Goal: Task Accomplishment & Management: Complete application form

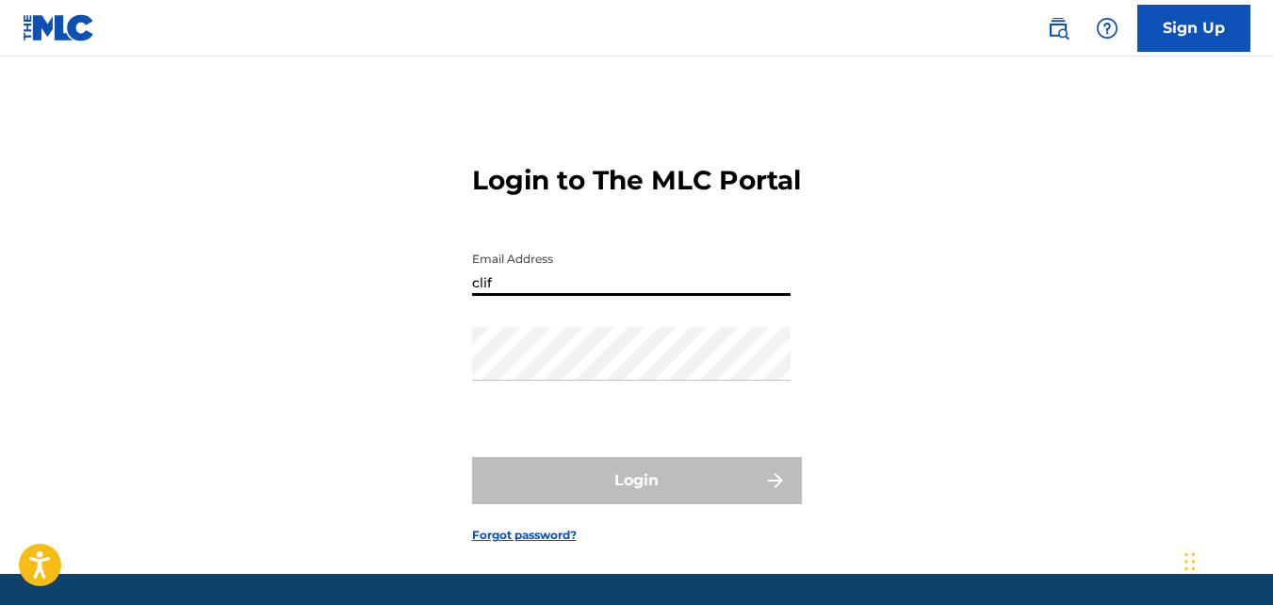
type input "[EMAIL_ADDRESS][DOMAIN_NAME]"
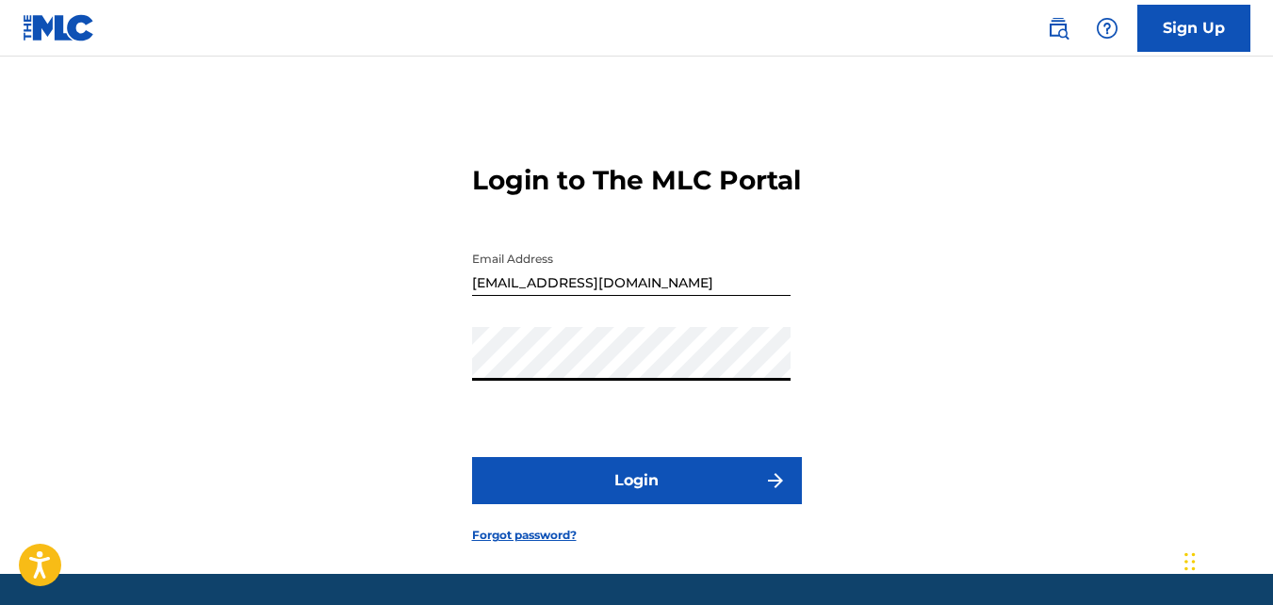
click at [472, 457] on button "Login" at bounding box center [637, 480] width 330 height 47
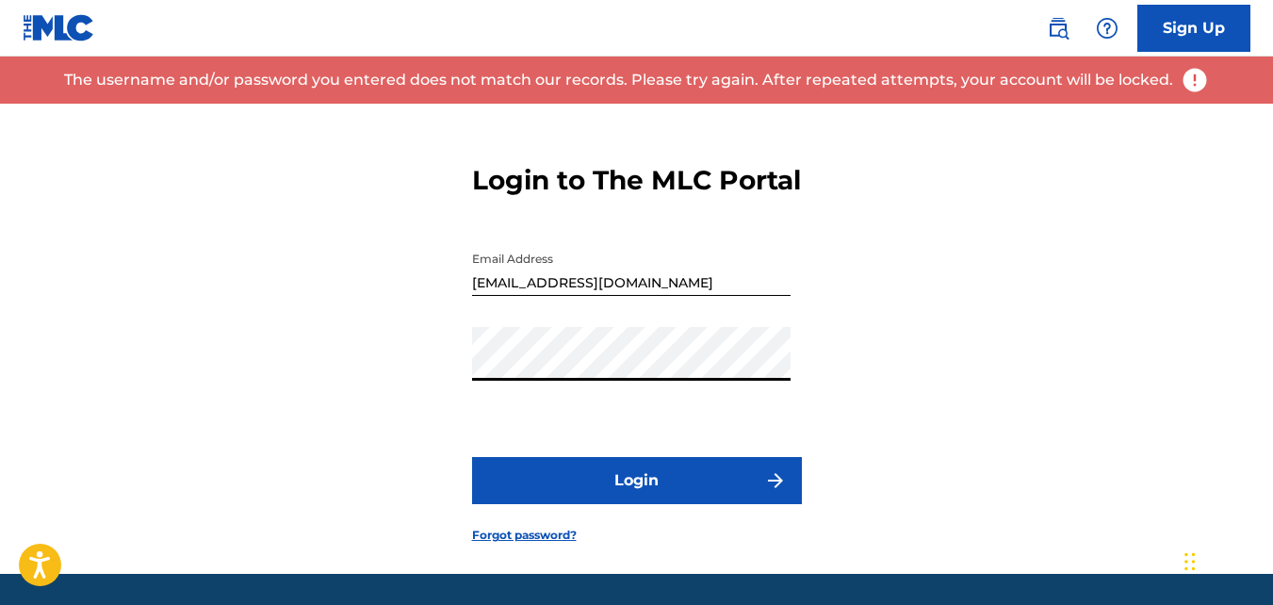
click at [472, 457] on button "Login" at bounding box center [637, 480] width 330 height 47
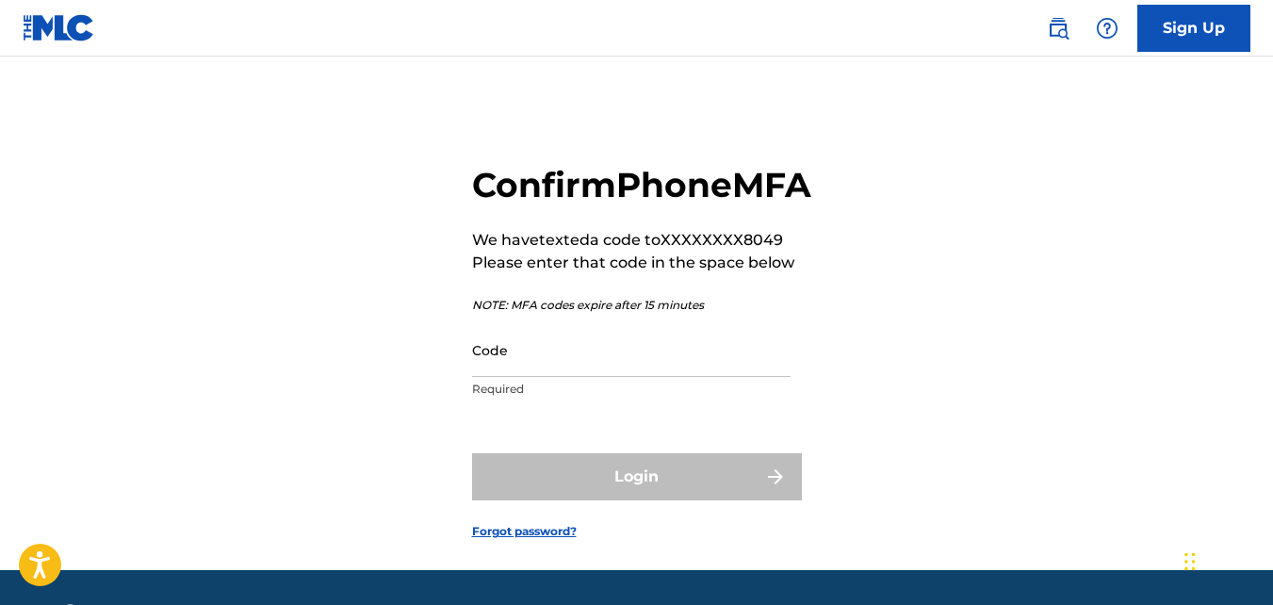
click at [546, 377] on input "Code" at bounding box center [631, 350] width 318 height 54
click at [492, 377] on input "Code" at bounding box center [631, 350] width 318 height 54
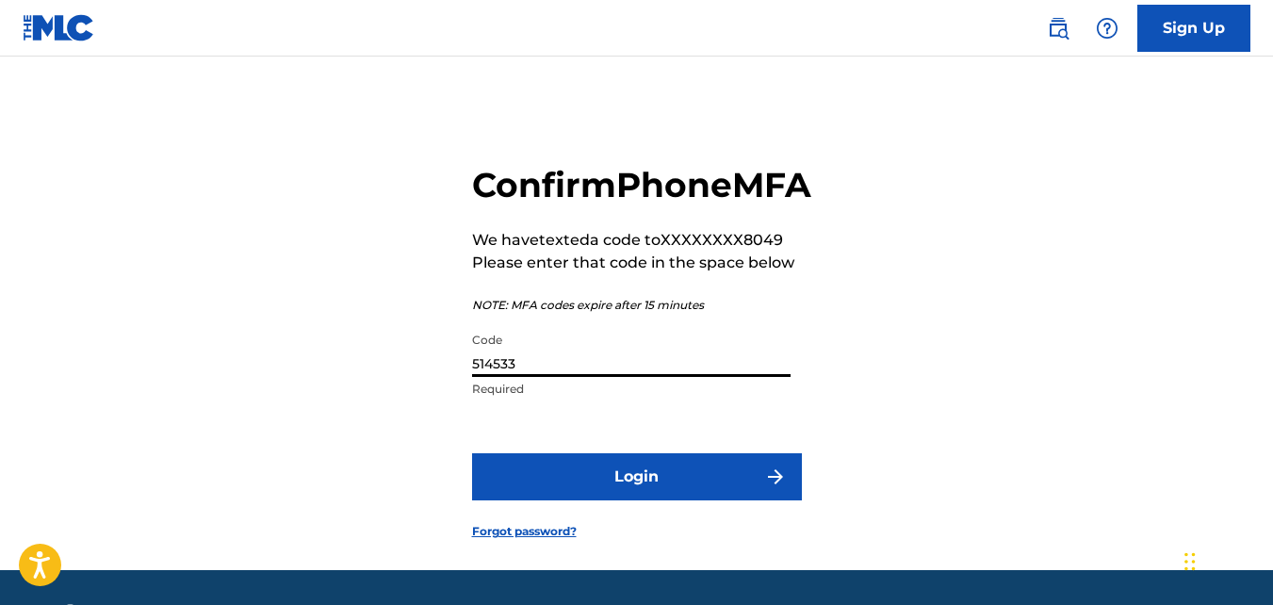
type input "514533"
click at [592, 500] on button "Login" at bounding box center [637, 476] width 330 height 47
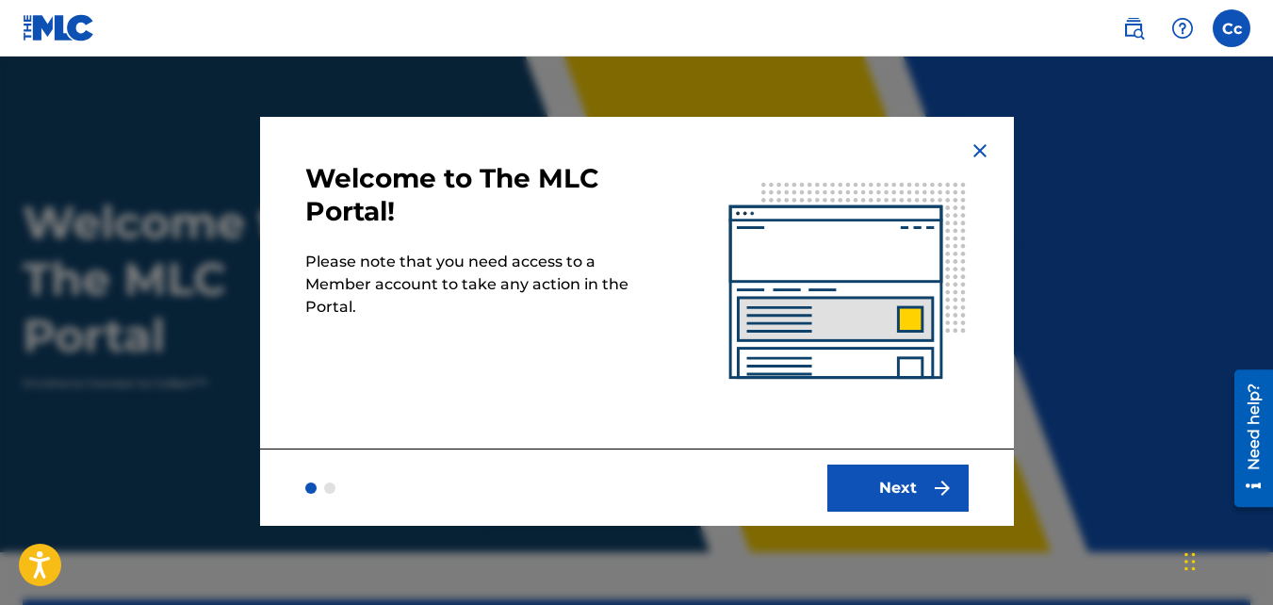
click at [857, 478] on button "Next" at bounding box center [897, 488] width 141 height 47
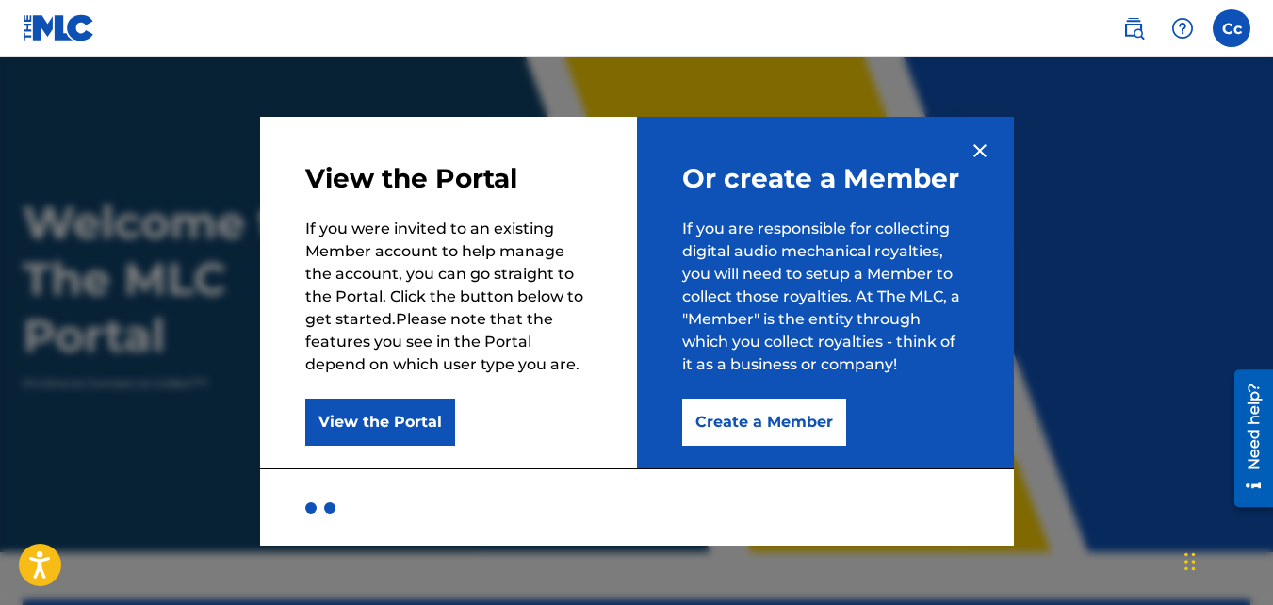
click at [370, 414] on button "View the Portal" at bounding box center [380, 422] width 150 height 47
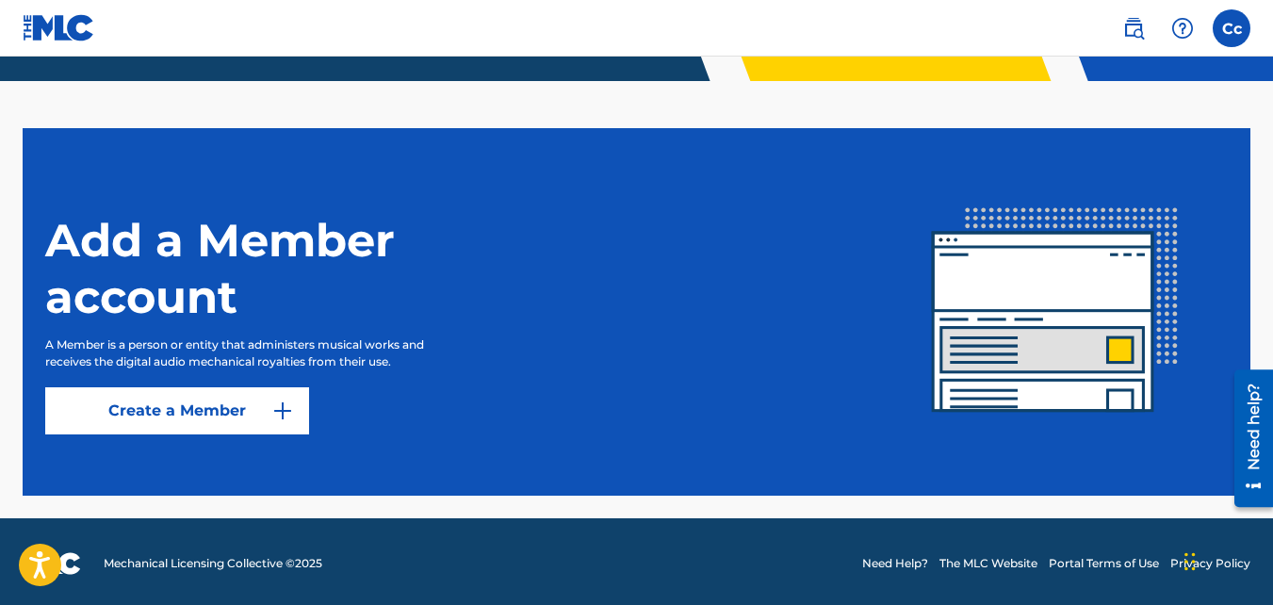
scroll to position [475, 0]
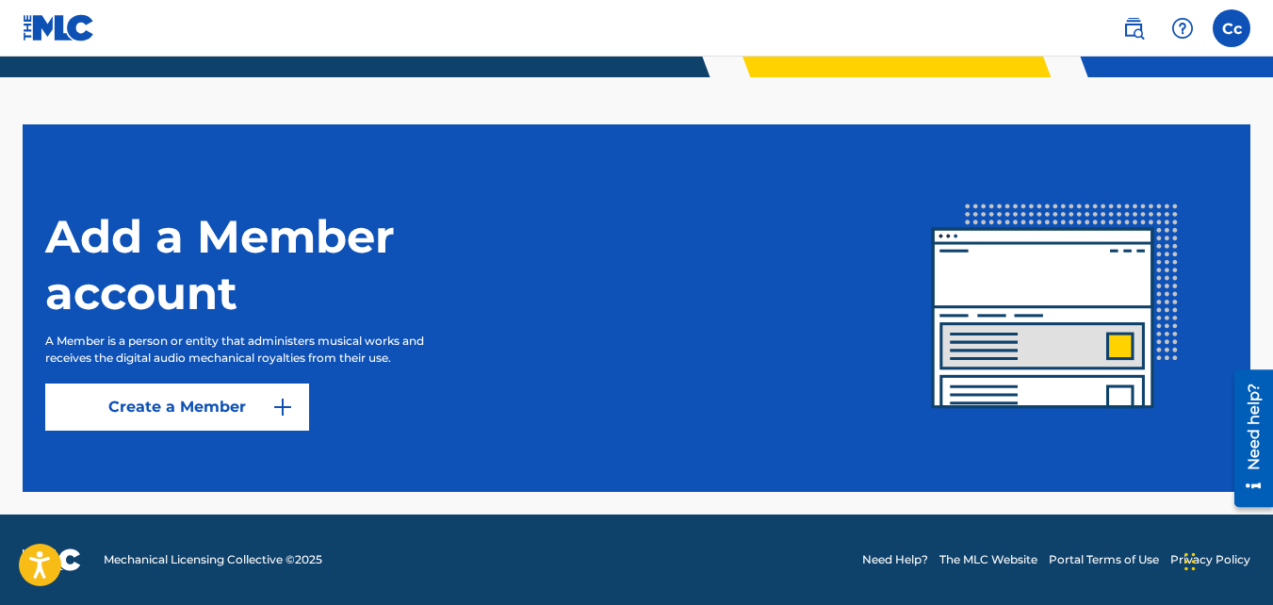
click at [248, 416] on link "Create a Member" at bounding box center [177, 407] width 264 height 47
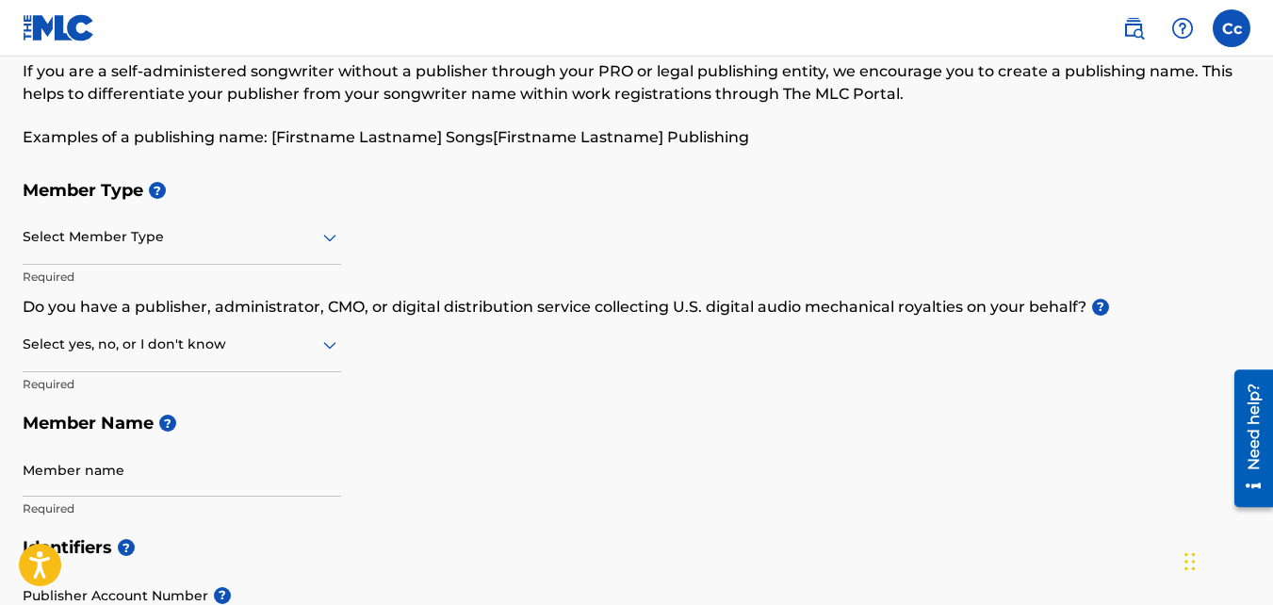
scroll to position [94, 0]
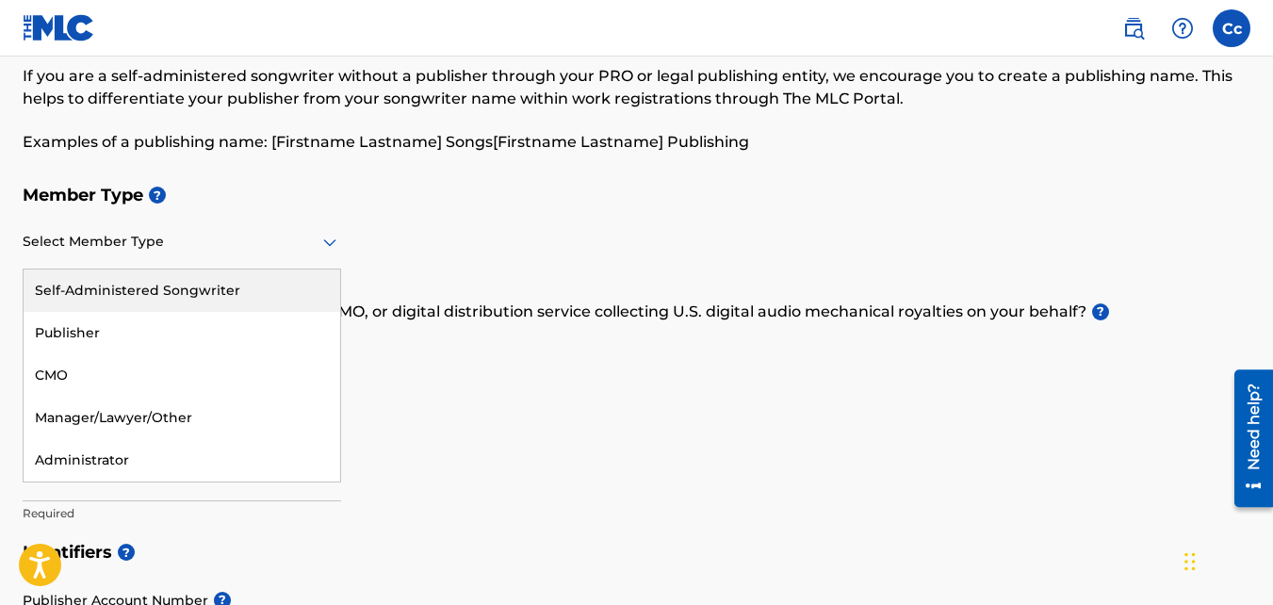
click at [168, 247] on div at bounding box center [182, 242] width 318 height 24
click at [141, 244] on div at bounding box center [182, 242] width 318 height 24
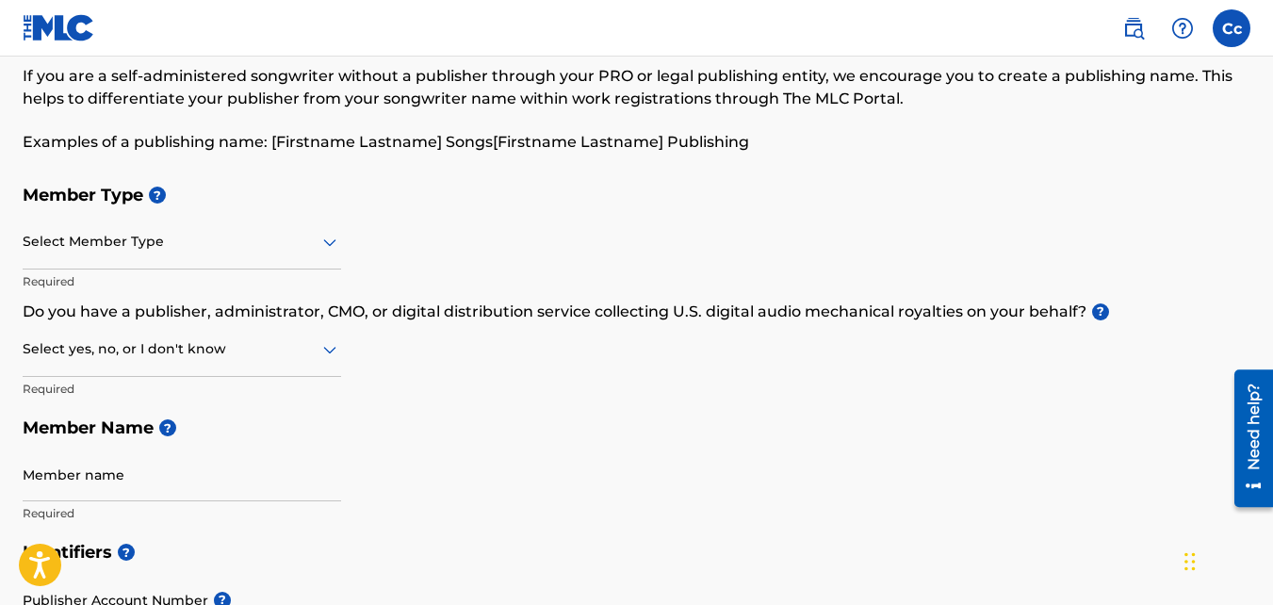
click at [167, 365] on div "Select yes, no, or I don't know" at bounding box center [182, 350] width 318 height 54
click at [166, 366] on div "Select yes, no, or I don't know" at bounding box center [182, 350] width 318 height 54
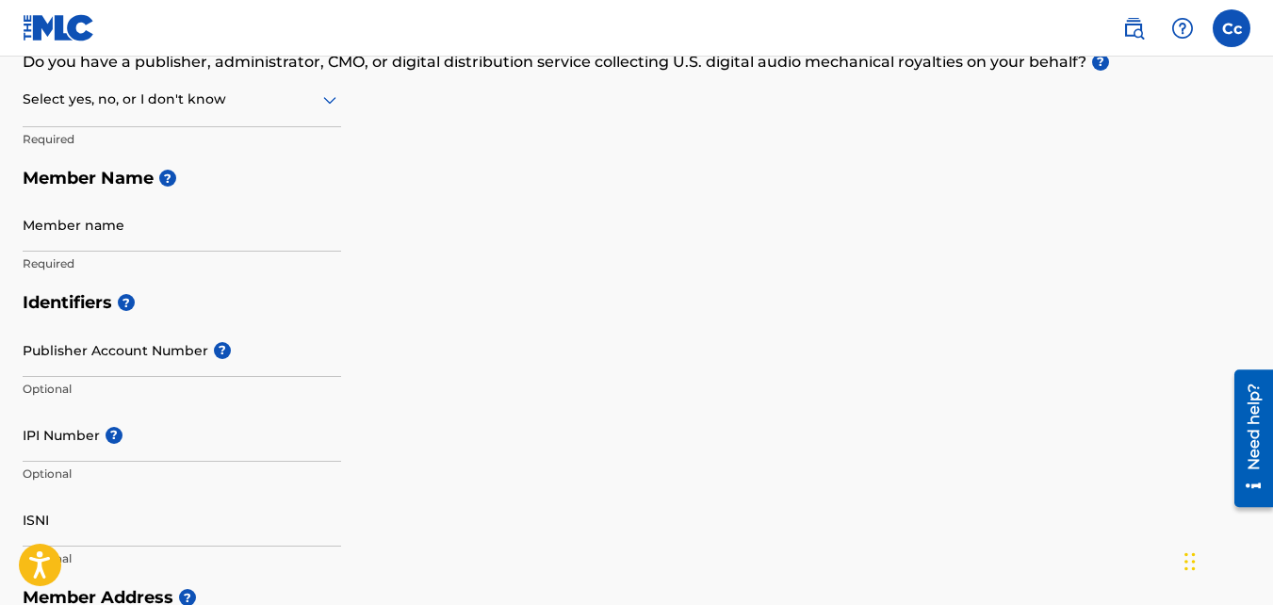
scroll to position [377, 0]
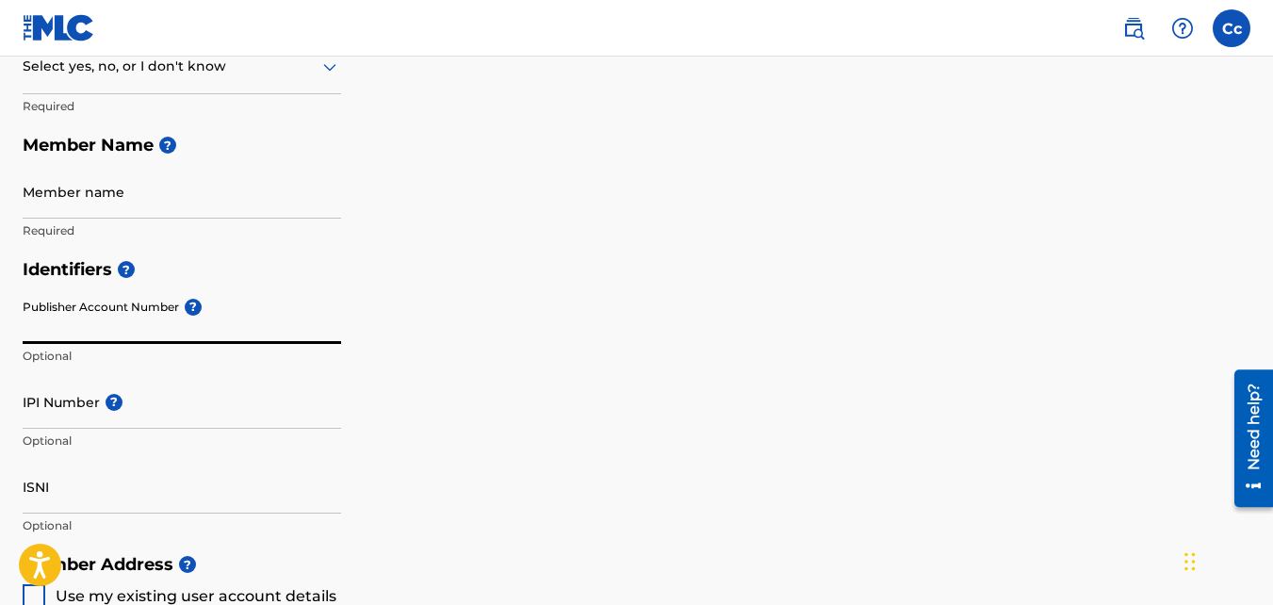
click at [179, 329] on input "Publisher Account Number ?" at bounding box center [182, 317] width 318 height 54
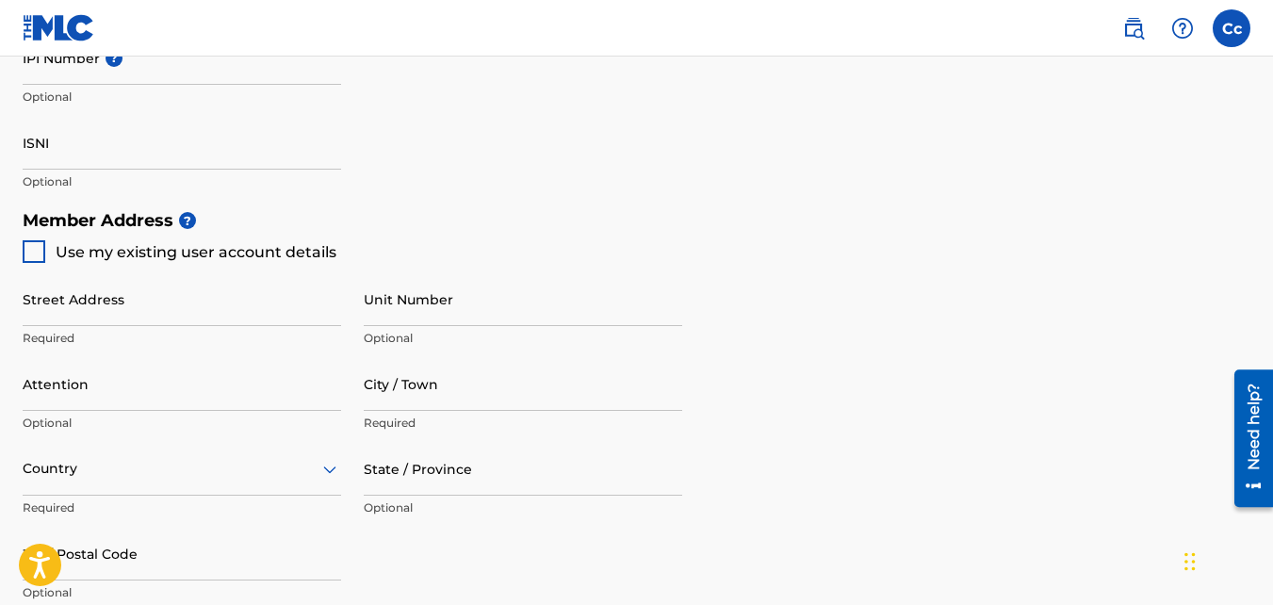
scroll to position [754, 0]
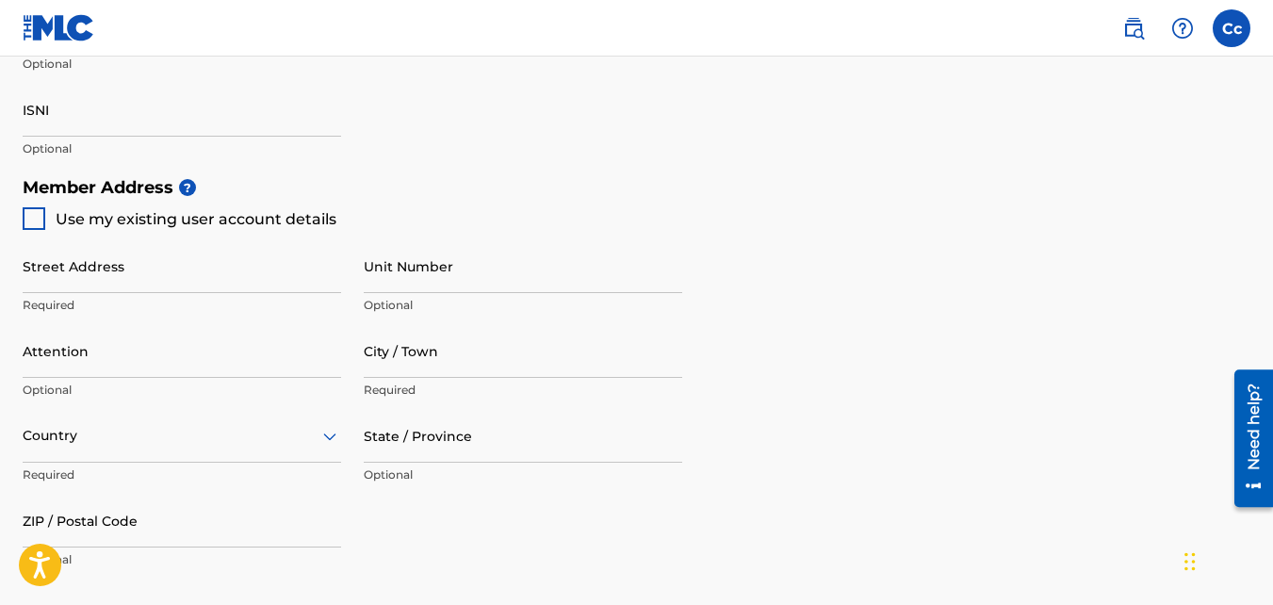
click at [40, 220] on div at bounding box center [34, 218] width 23 height 23
type input "[STREET_ADDRESS][PERSON_NAME]"
type input "PFAFFTOWN"
type input "27040"
type input "336"
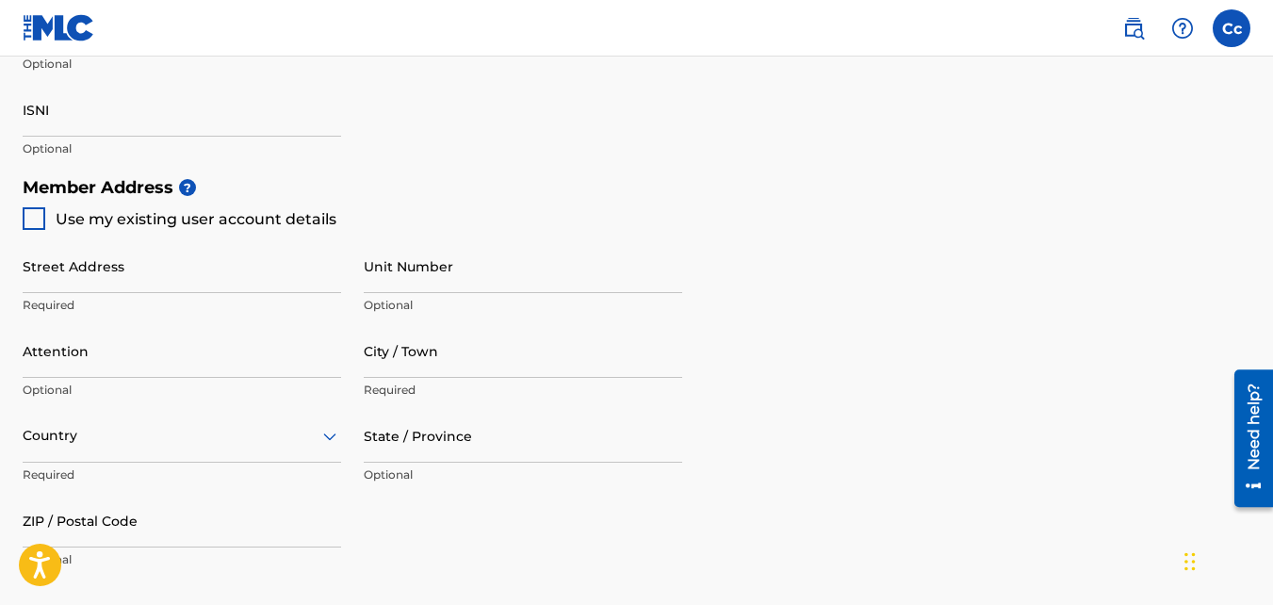
type input "8138049"
type input "[EMAIL_ADDRESS][DOMAIN_NAME]"
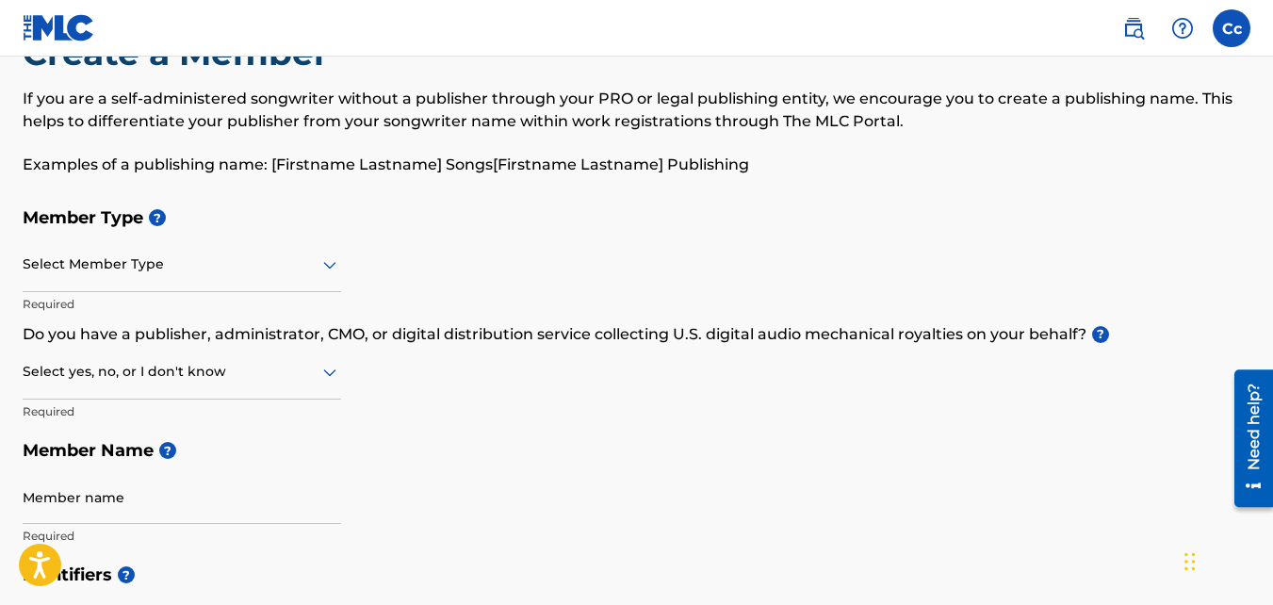
scroll to position [94, 0]
